Goal: Check status: Check status

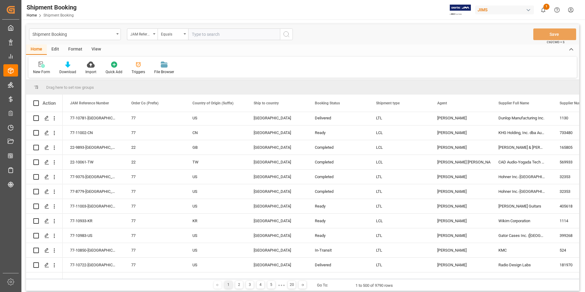
scroll to position [31, 0]
click at [155, 36] on div "JAM Reference Number" at bounding box center [142, 34] width 31 height 12
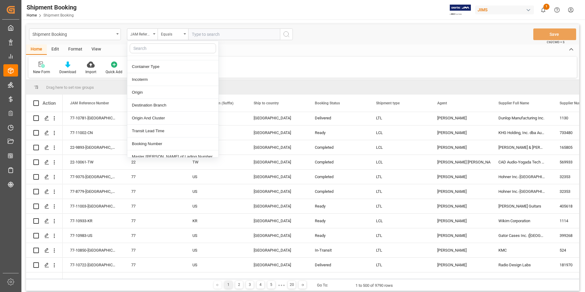
scroll to position [245, 0]
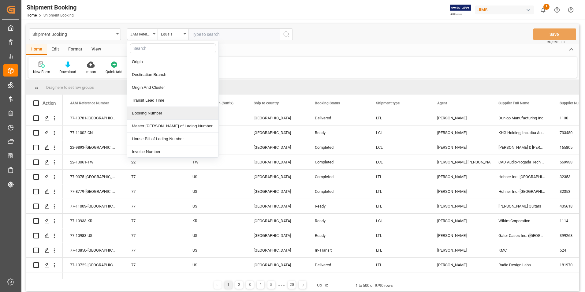
click at [161, 115] on div "Booking Number" at bounding box center [172, 113] width 91 height 13
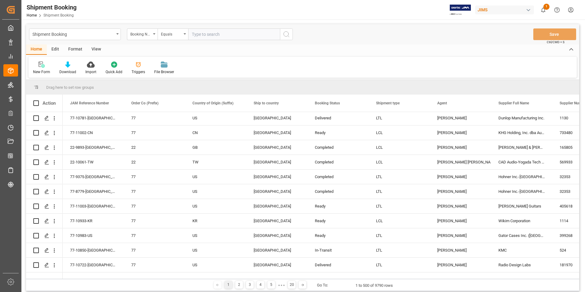
click at [219, 32] on input "text" at bounding box center [234, 34] width 92 height 12
type input "883675943971"
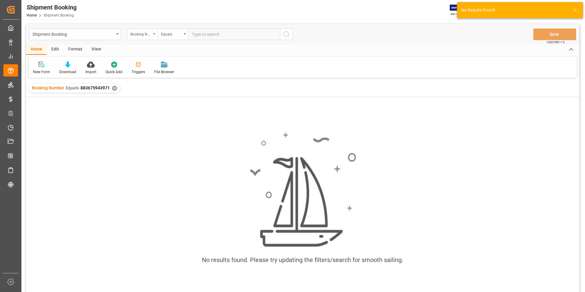
click at [153, 31] on div "Booking Number" at bounding box center [142, 34] width 31 height 12
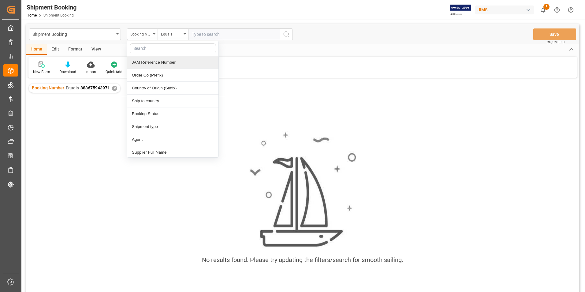
click at [152, 62] on div "JAM Reference Number" at bounding box center [172, 62] width 91 height 13
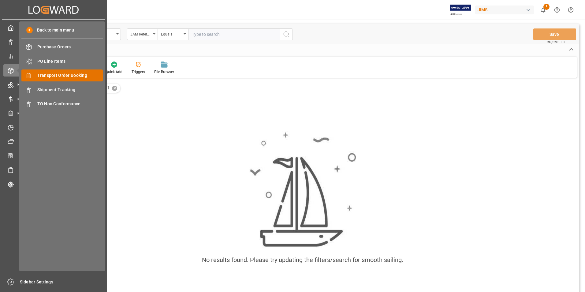
click at [89, 73] on span "Transport Order Booking" at bounding box center [70, 75] width 66 height 6
